Goal: Check status: Check status

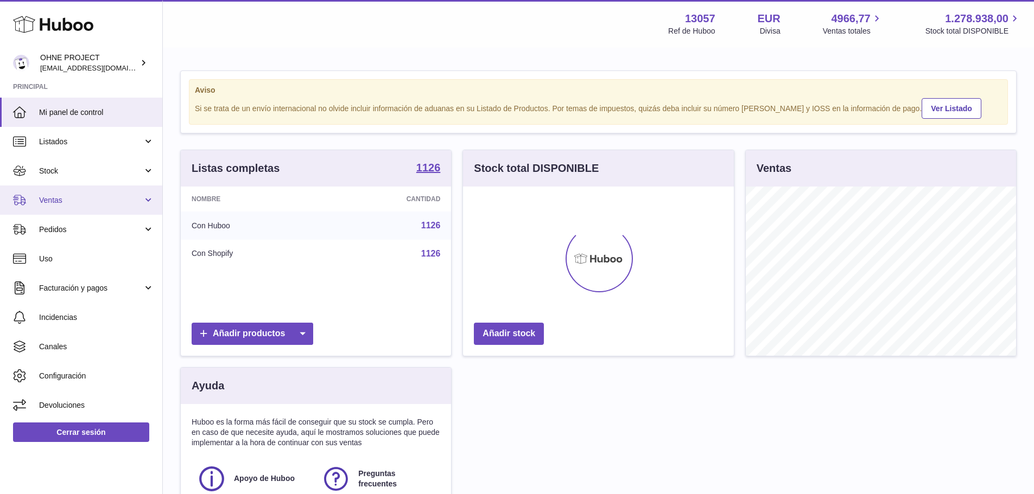
scroll to position [169, 271]
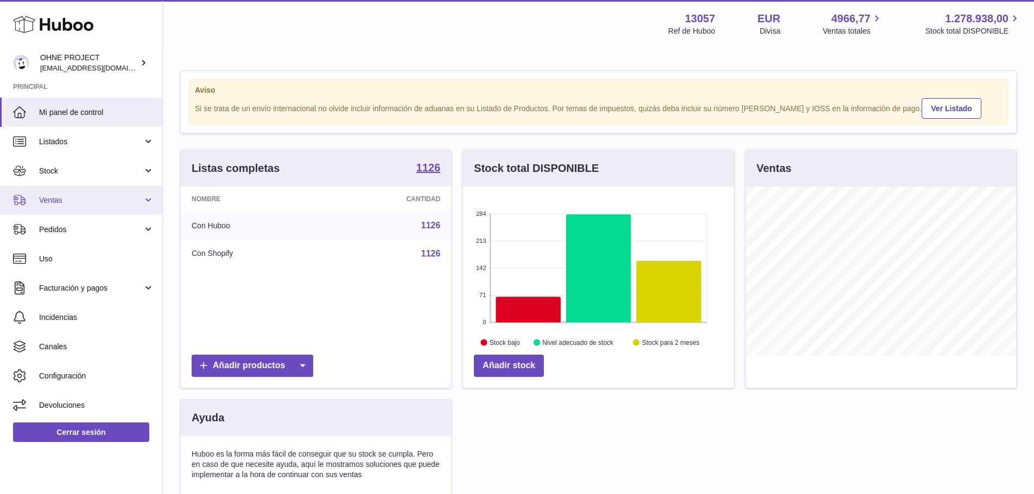
click at [90, 202] on span "Ventas" at bounding box center [91, 200] width 104 height 10
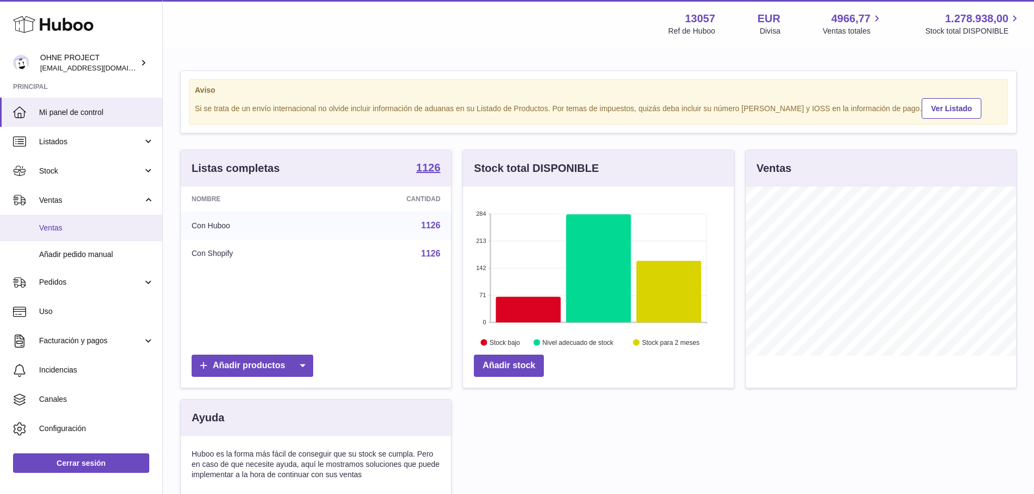
click at [87, 225] on span "Ventas" at bounding box center [96, 228] width 115 height 10
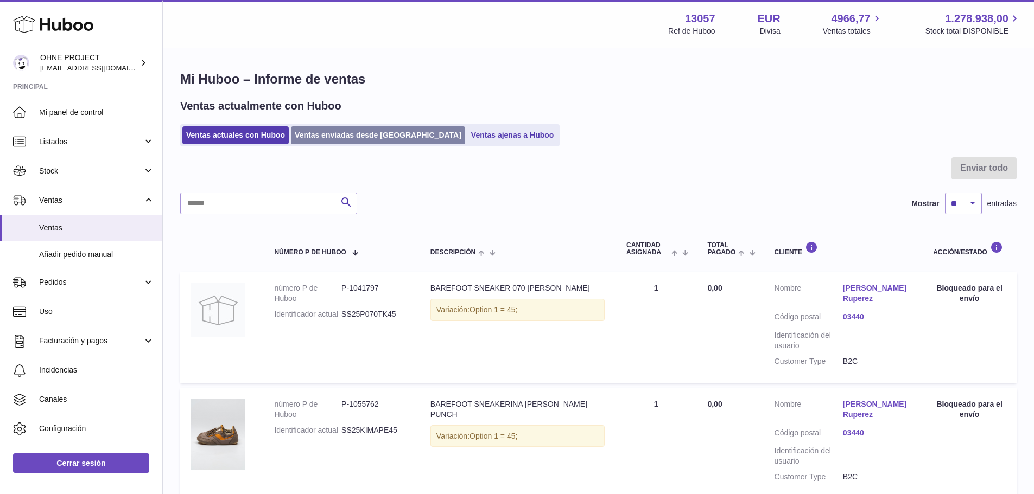
click at [357, 139] on link "Ventas enviadas desde Huboo" at bounding box center [378, 135] width 174 height 18
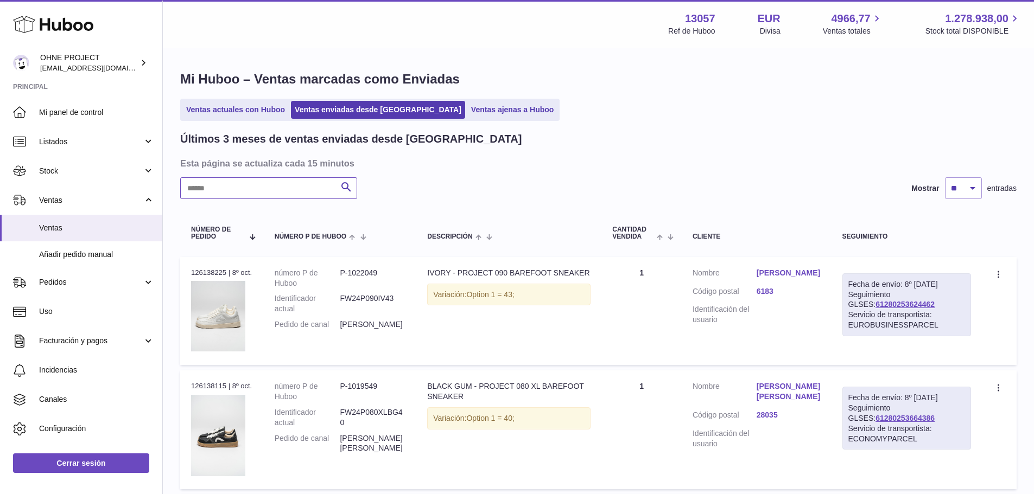
click at [300, 188] on input "text" at bounding box center [268, 188] width 177 height 22
paste input "*****"
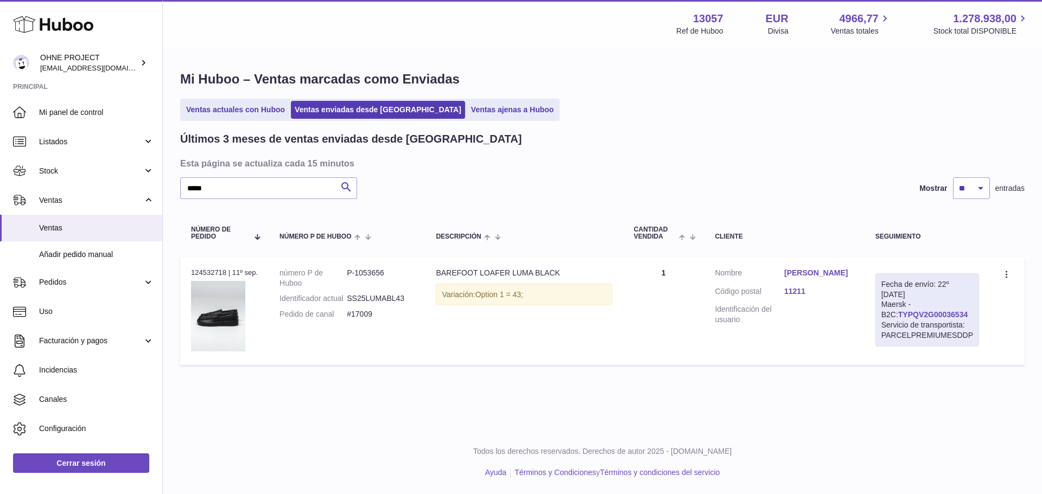
drag, startPoint x: 963, startPoint y: 313, endPoint x: 885, endPoint y: 314, distance: 78.2
click at [885, 314] on div "Fecha de envío: 22º sep. 2025 Maersk - B2C: TYPQV2G00036534 Servicio de transpo…" at bounding box center [927, 310] width 104 height 73
copy link "TYPQV2G00036534"
click at [819, 272] on link "John Michael Mukai" at bounding box center [818, 273] width 69 height 10
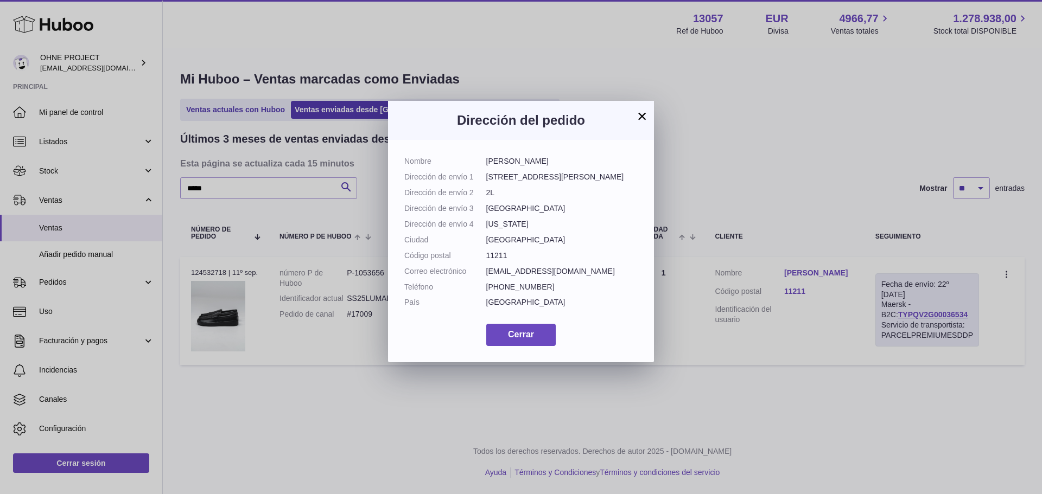
click at [641, 115] on button "×" at bounding box center [641, 116] width 13 height 13
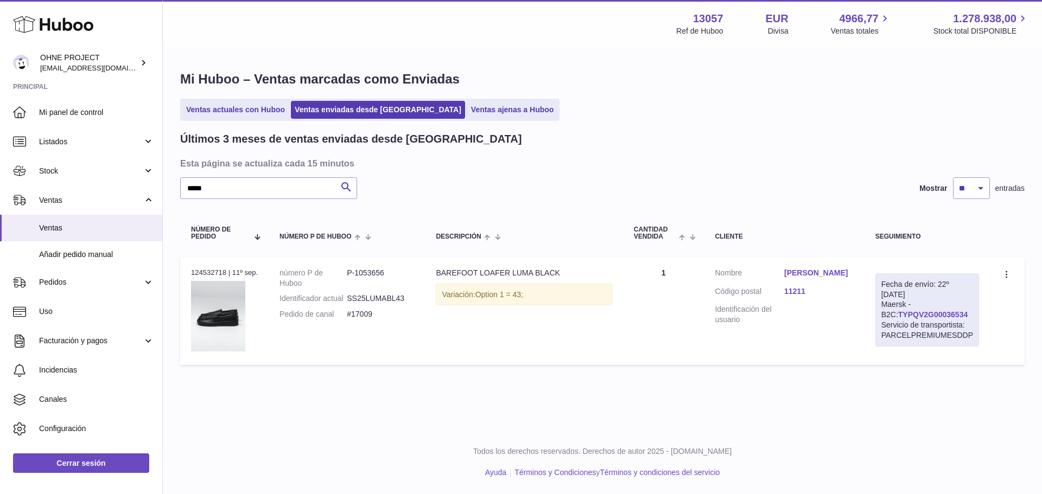
click at [904, 313] on link "TYPQV2G00036534" at bounding box center [932, 314] width 69 height 9
drag, startPoint x: 189, startPoint y: 192, endPoint x: 60, endPoint y: 217, distance: 131.5
click at [60, 217] on div "Huboo OHNE PROJECT internalAdmin-13057@internal.huboo.com Principal Mi panel de…" at bounding box center [521, 247] width 1042 height 494
paste input "text"
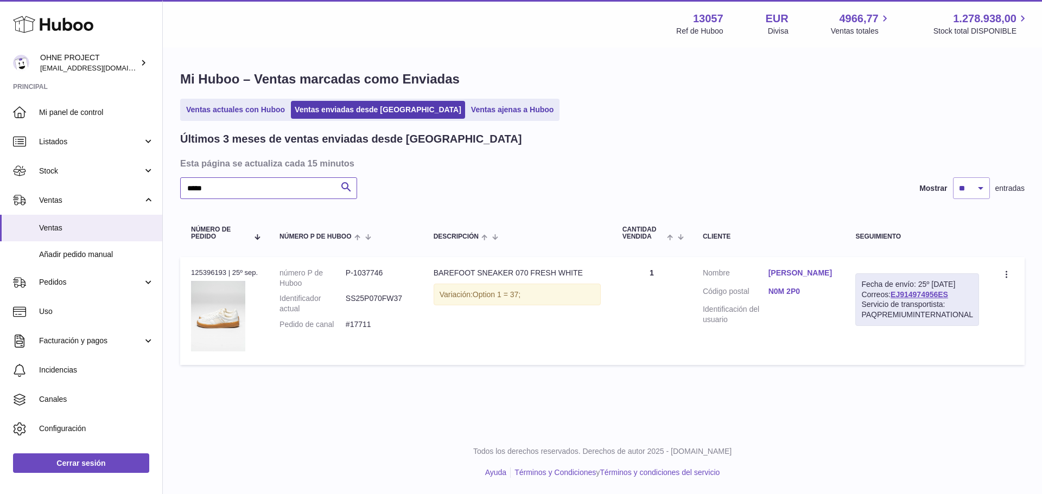
type input "*****"
drag, startPoint x: 963, startPoint y: 306, endPoint x: 902, endPoint y: 306, distance: 60.8
click at [902, 306] on div "Fecha de envío: 25º sep. 2025 Correos: EJ914974956ES Servicio de transportista:…" at bounding box center [917, 300] width 124 height 53
copy link "EJ914974956ES"
click at [784, 275] on link "Toni Rice" at bounding box center [801, 273] width 66 height 10
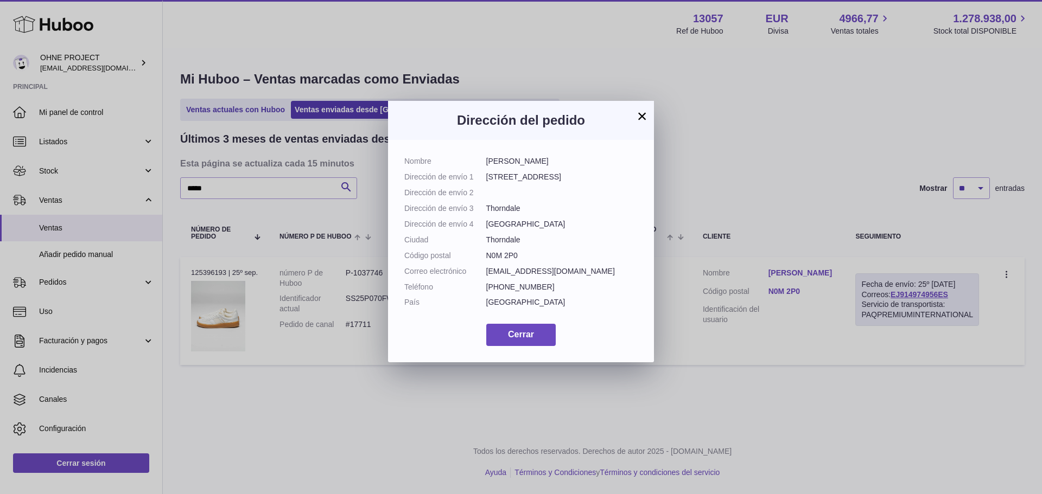
click at [643, 110] on button "×" at bounding box center [641, 116] width 13 height 13
